Goal: Find specific page/section: Find specific page/section

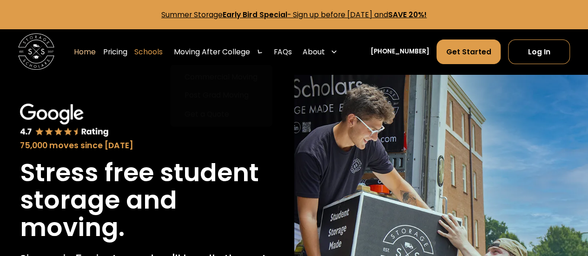
click at [163, 51] on link "Schools" at bounding box center [148, 52] width 28 height 26
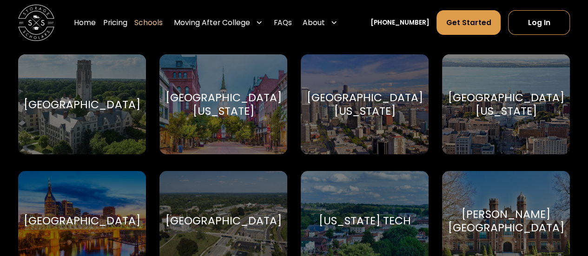
scroll to position [5299, 0]
click at [211, 91] on div "University of Vermont University of Vermont" at bounding box center [223, 104] width 128 height 100
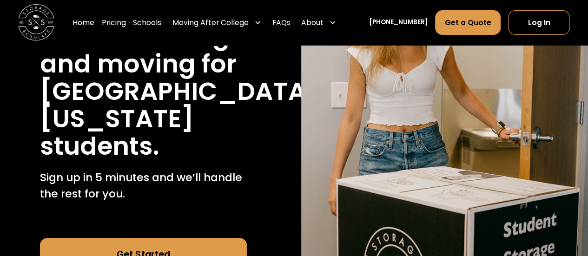
scroll to position [46, 0]
